Goal: Task Accomplishment & Management: Manage account settings

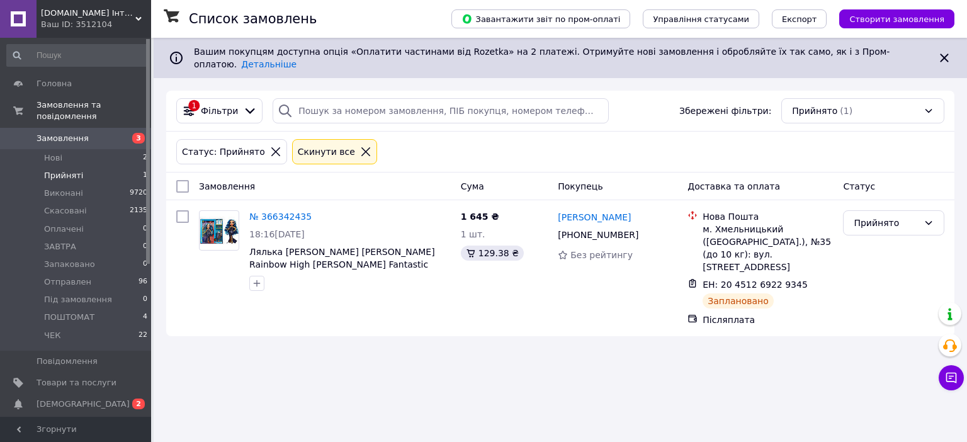
click at [77, 170] on span "Прийняті" at bounding box center [63, 175] width 39 height 11
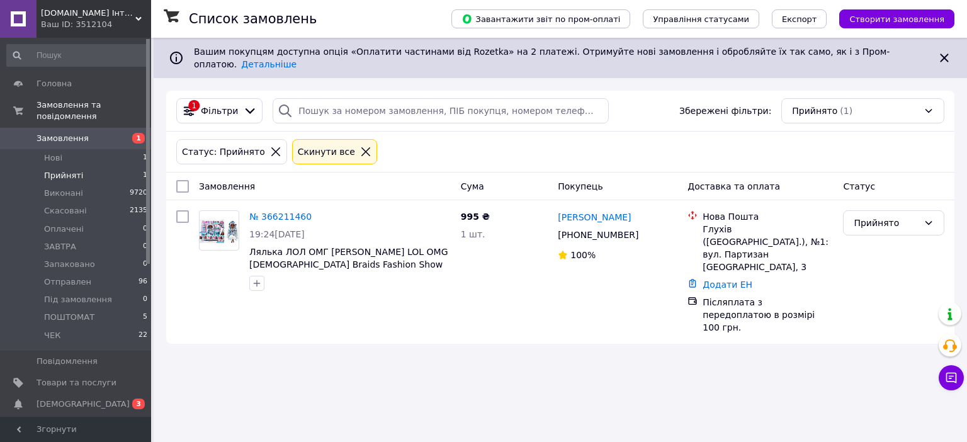
click at [276, 211] on link "№ 366211460" at bounding box center [280, 216] width 62 height 10
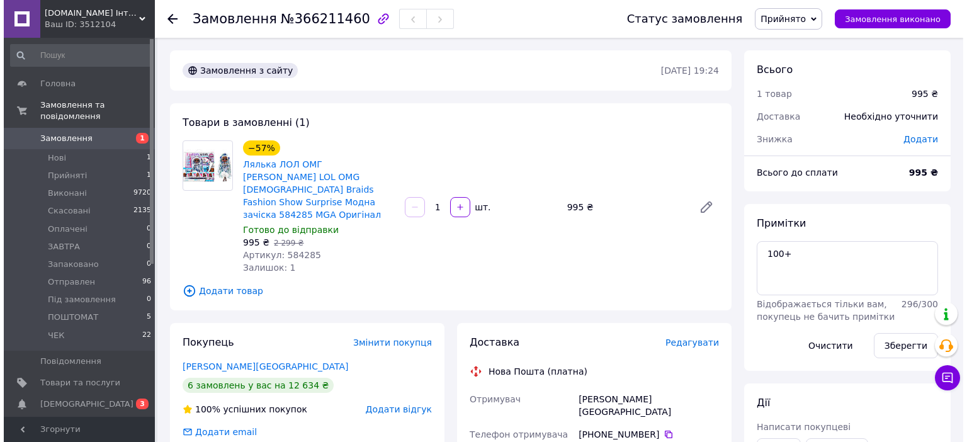
scroll to position [151, 0]
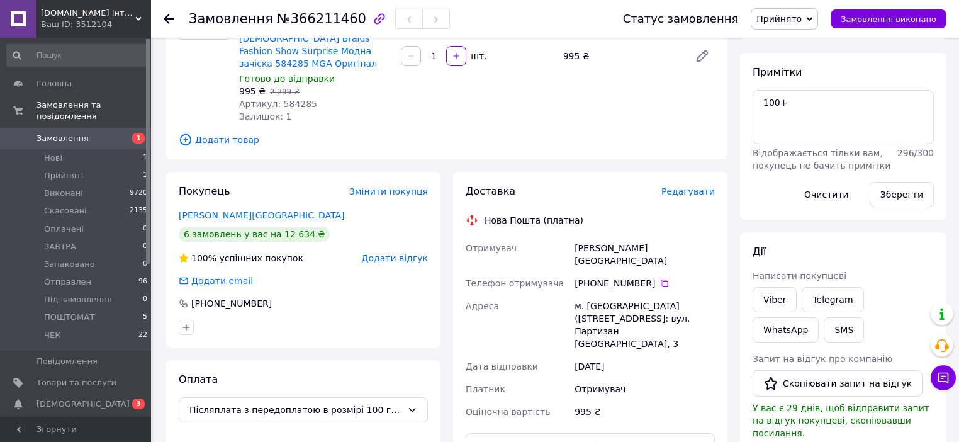
click at [701, 186] on span "Редагувати" at bounding box center [687, 191] width 53 height 10
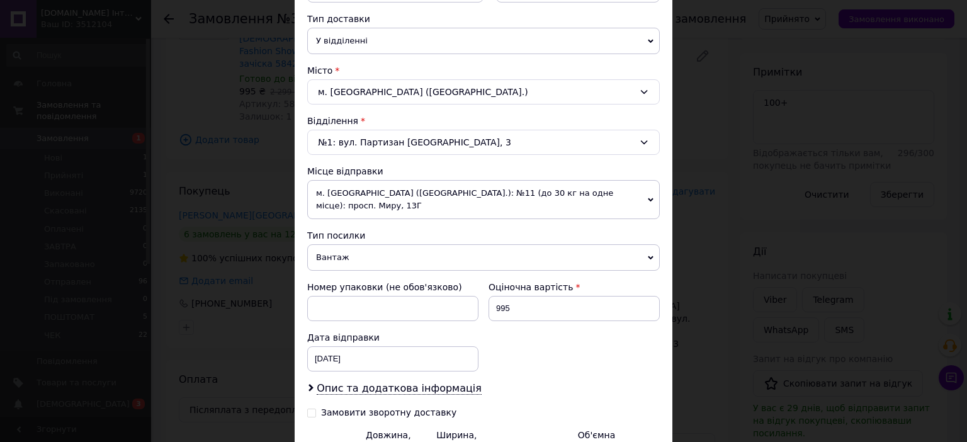
scroll to position [302, 0]
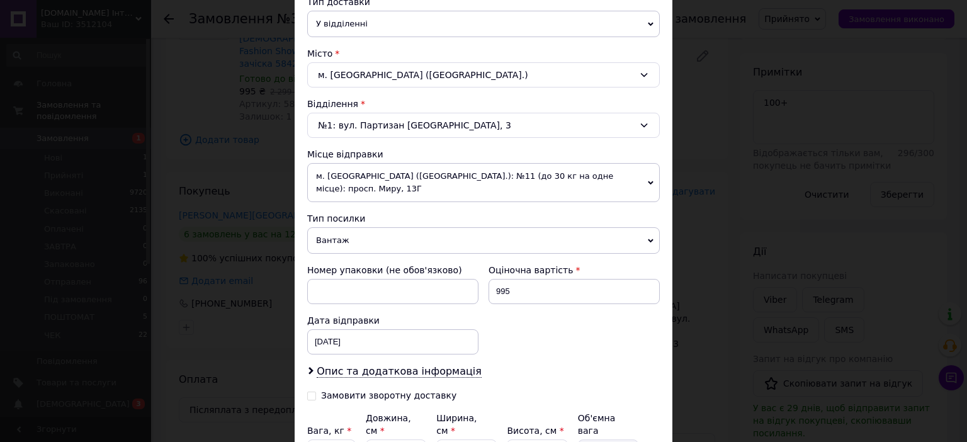
click at [641, 172] on span "м. Миколаїв (Миколаївська обл.): №11 (до 30 кг на одне місце): просп. Миру, 13Г" at bounding box center [483, 182] width 352 height 39
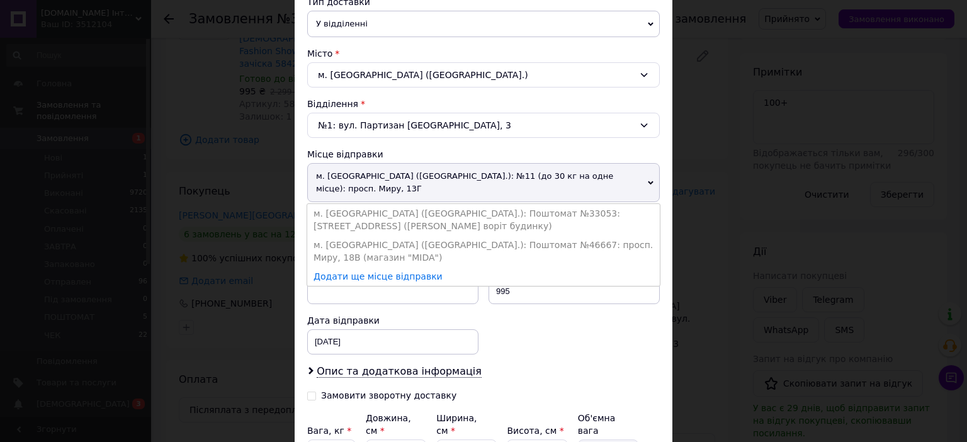
click at [563, 204] on li "м. Миколаїв (Миколаївська обл.): Поштомат №33053: вул. 12-а Поздовжня, 16 (Біля…" at bounding box center [483, 219] width 352 height 31
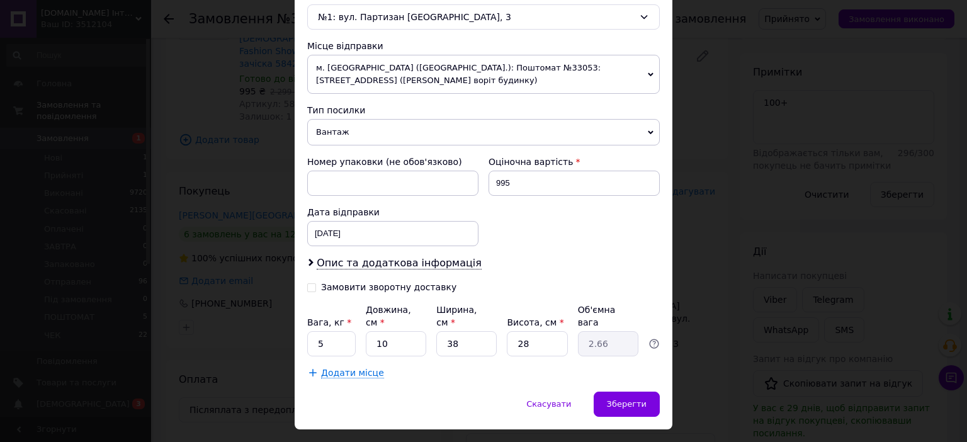
scroll to position [425, 0]
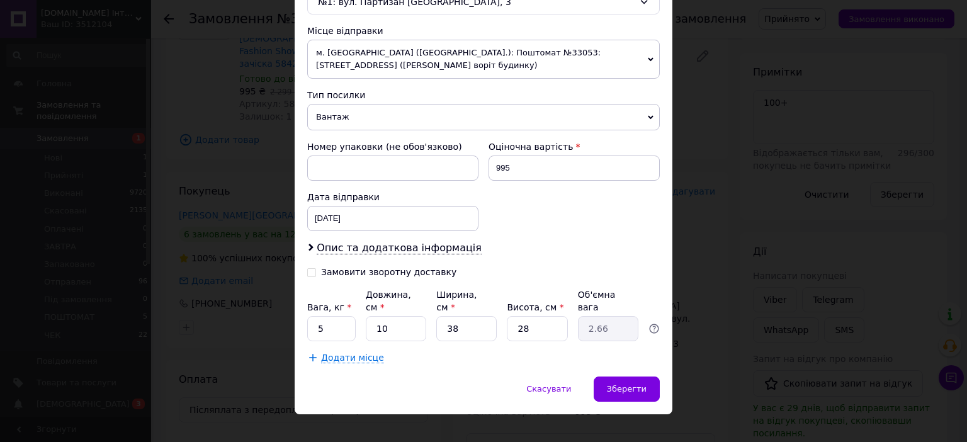
click at [307, 270] on input "Замовити зворотну доставку" at bounding box center [311, 271] width 9 height 9
checkbox input "true"
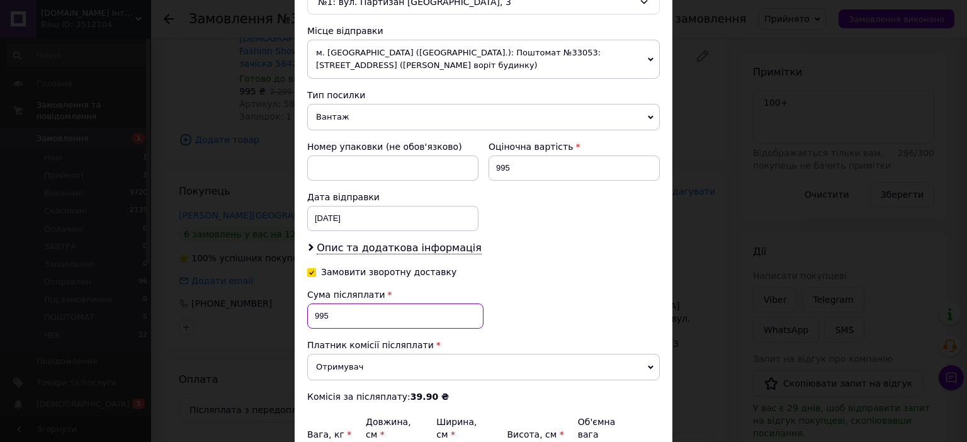
click at [315, 311] on input "995" at bounding box center [395, 315] width 176 height 25
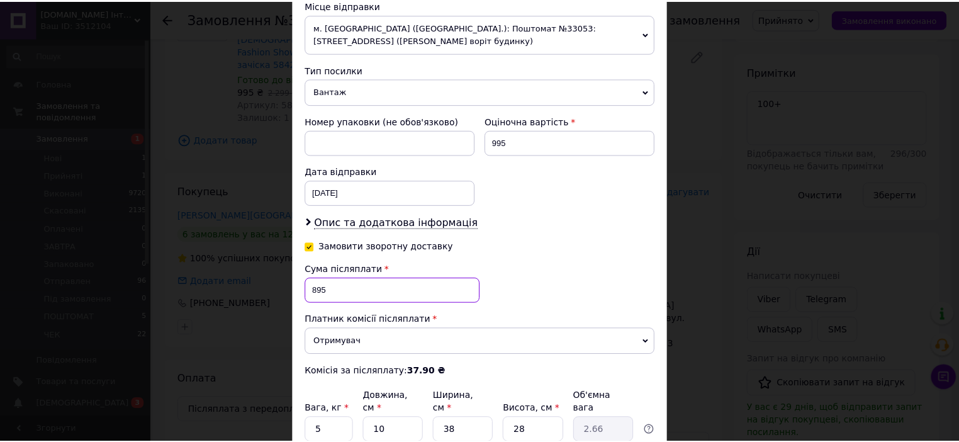
scroll to position [526, 0]
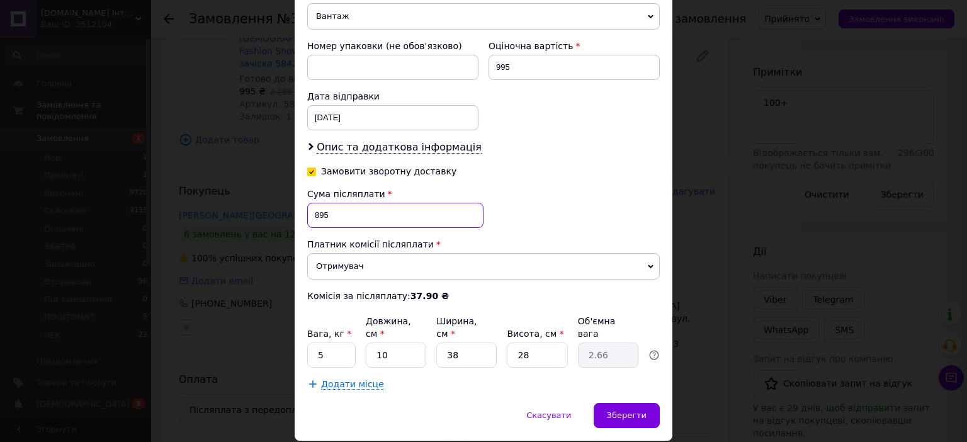
type input "895"
click at [413, 342] on input "10" at bounding box center [396, 354] width 60 height 25
type input "1"
type input "0.27"
type input "3"
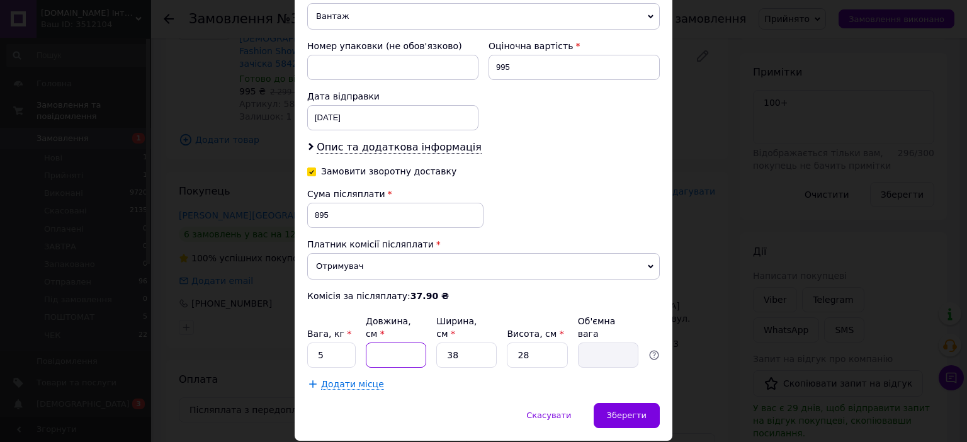
type input "0.8"
type input "31"
type input "8.25"
type input "31"
click at [324, 342] on input "5" at bounding box center [331, 354] width 48 height 25
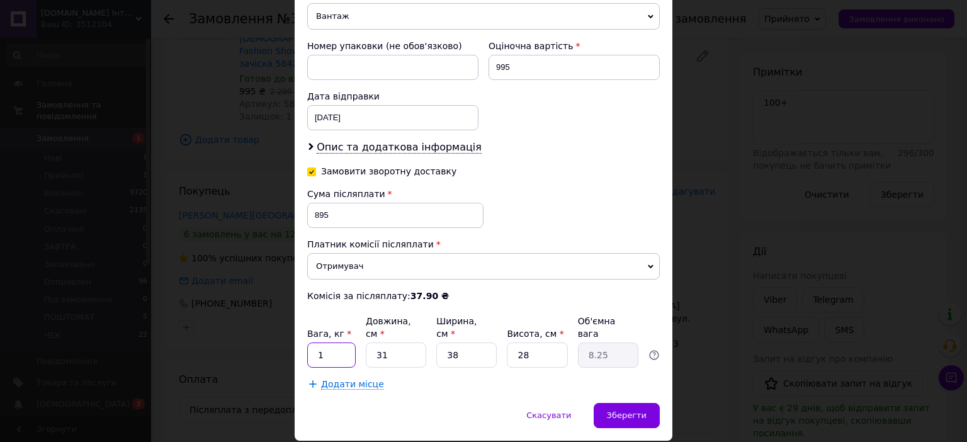
type input "1"
click at [479, 342] on input "38" at bounding box center [466, 354] width 60 height 25
type input "3"
type input "0.65"
type input "31"
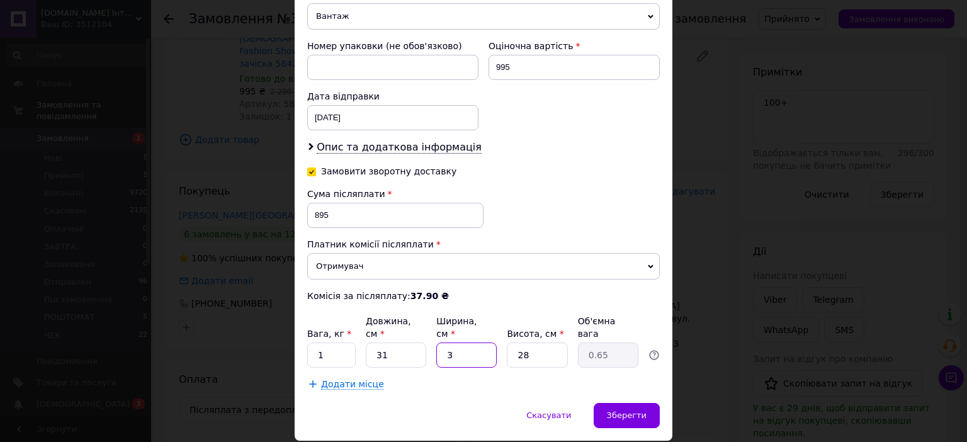
type input "6.73"
type input "31"
click at [545, 342] on input "28" at bounding box center [537, 354] width 60 height 25
type input "2"
type input "0.48"
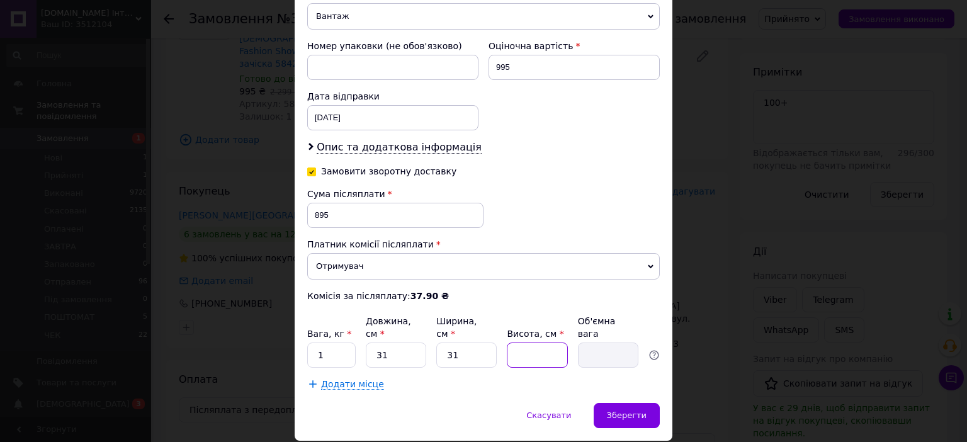
type input "8"
type input "1.92"
type input "8"
click at [633, 410] on span "Зберегти" at bounding box center [627, 414] width 40 height 9
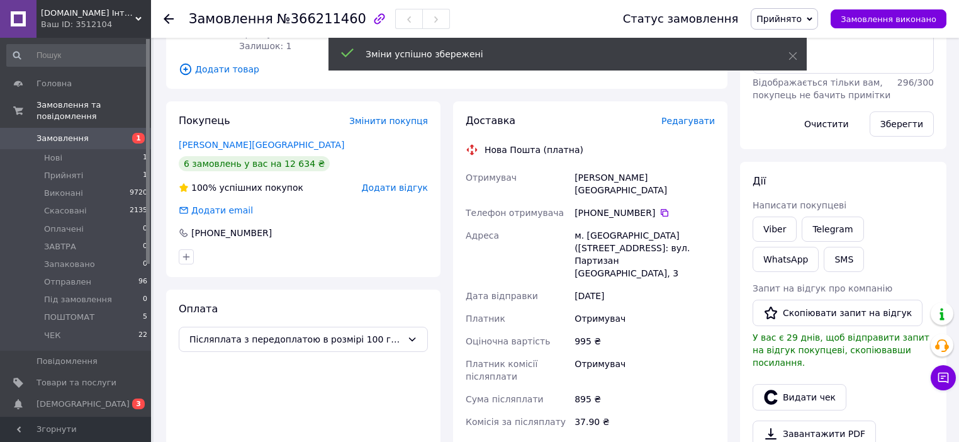
scroll to position [352, 0]
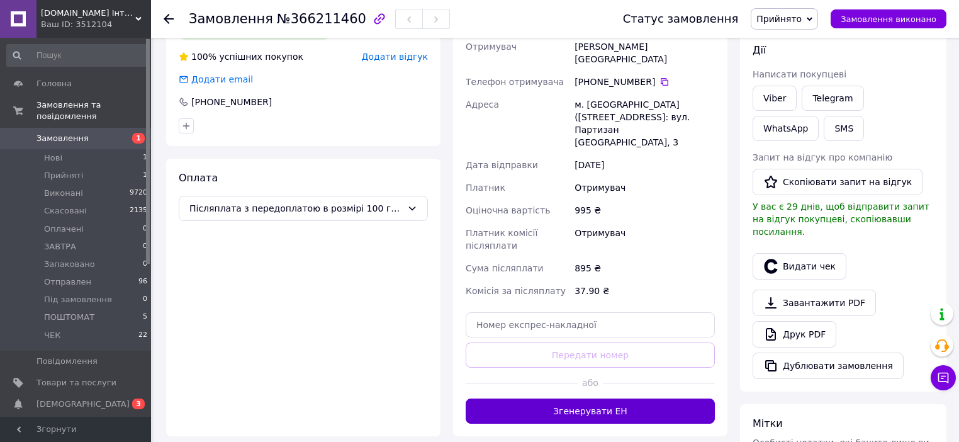
click at [599, 398] on button "Згенерувати ЕН" at bounding box center [590, 410] width 249 height 25
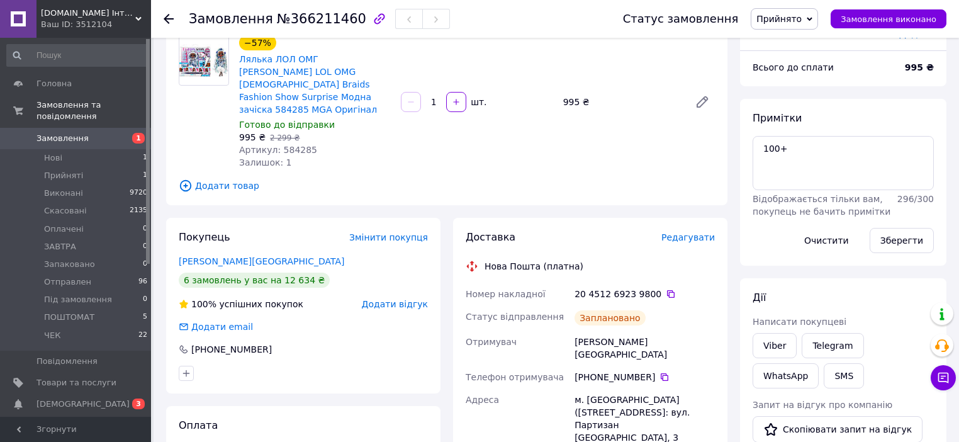
scroll to position [0, 0]
